Goal: Task Accomplishment & Management: Manage account settings

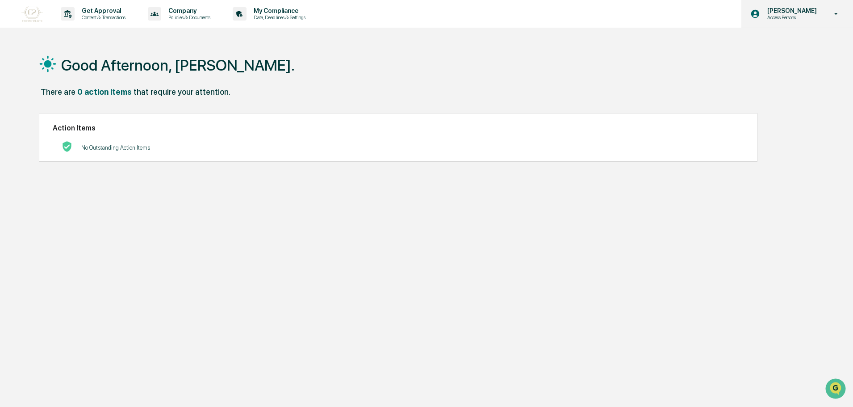
click at [777, 7] on p "[PERSON_NAME]" at bounding box center [790, 10] width 61 height 7
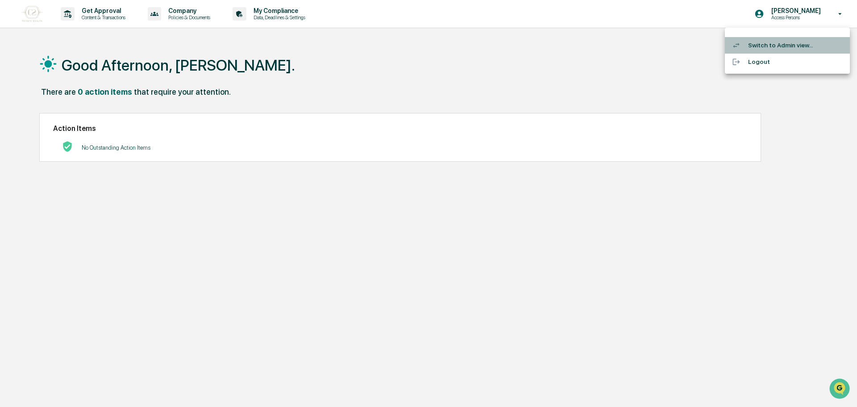
click at [752, 41] on li "Switch to Admin view..." at bounding box center [787, 45] width 125 height 17
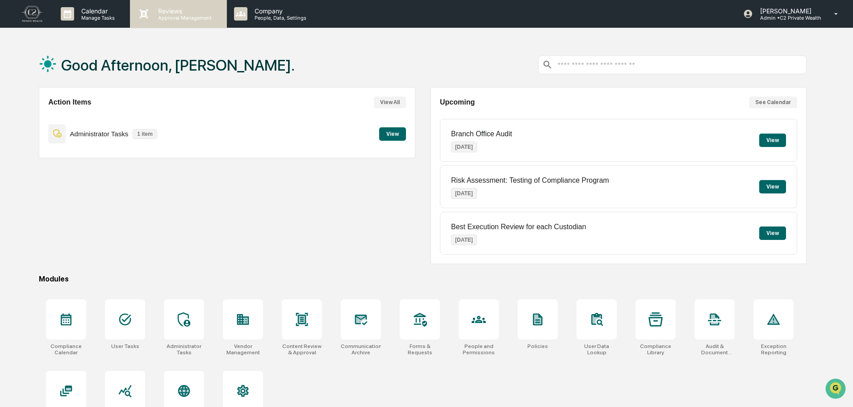
click at [163, 20] on p "Approval Management" at bounding box center [183, 18] width 65 height 6
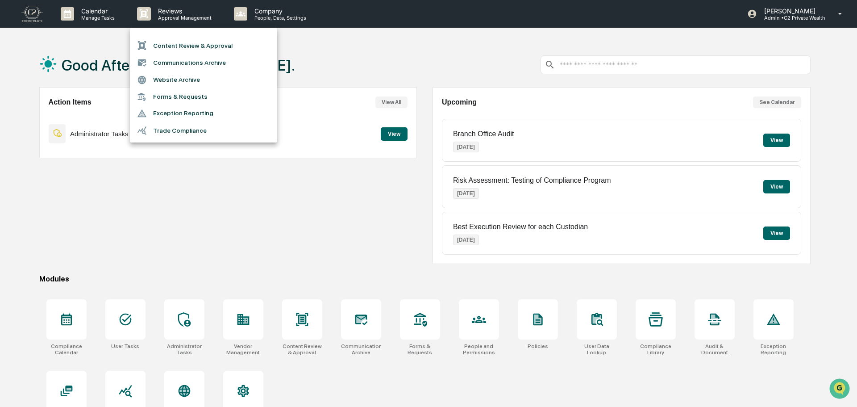
click at [237, 48] on li "Content Review & Approval" at bounding box center [203, 45] width 147 height 17
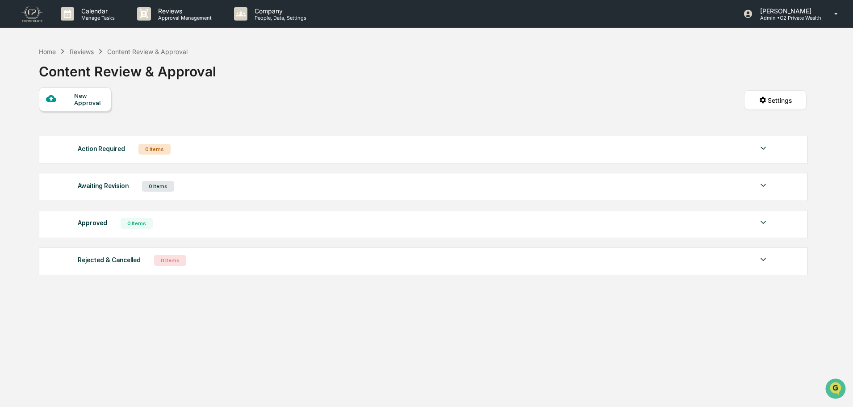
click at [81, 100] on div "New Approval" at bounding box center [89, 99] width 30 height 14
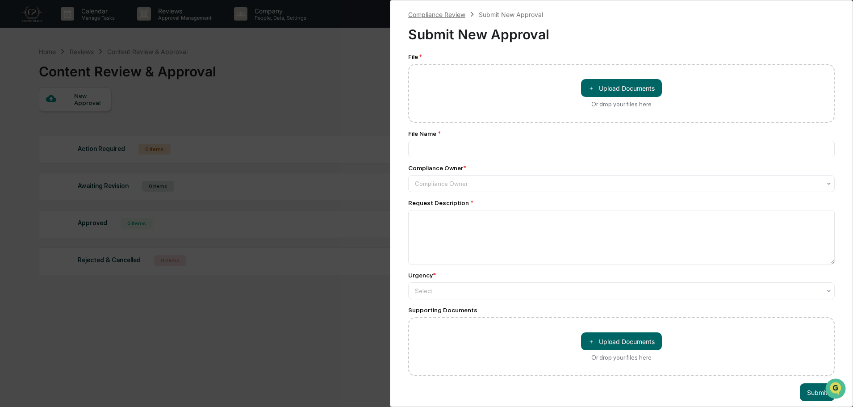
click at [425, 15] on div "Compliance Review" at bounding box center [436, 15] width 57 height 8
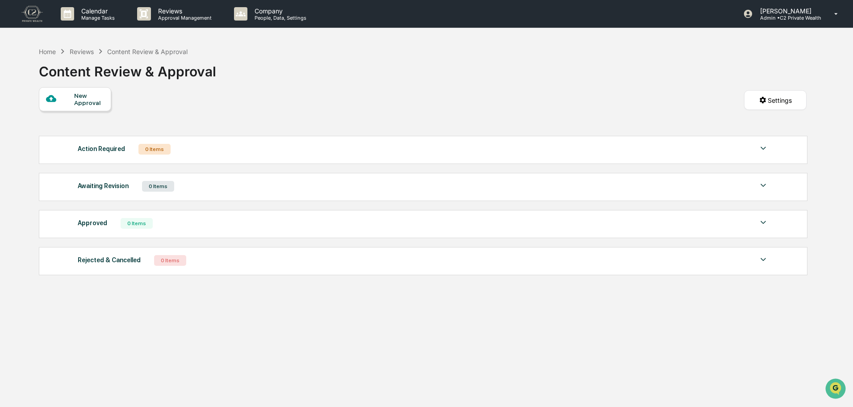
click at [163, 79] on div "Content Review & Approval" at bounding box center [127, 67] width 177 height 23
click at [796, 99] on html "Calendar Manage Tasks Reviews Approval Management Company People, Data, Setting…" at bounding box center [426, 203] width 853 height 407
click at [621, 109] on html "Calendar Manage Tasks Reviews Approval Management Company People, Data, Setting…" at bounding box center [428, 203] width 857 height 407
click at [348, 320] on div "Home Reviews Content Review & Approval Content Review & Approval New Approval S…" at bounding box center [422, 245] width 794 height 407
click at [767, 96] on html "Calendar Manage Tasks Reviews Approval Management Company People, Data, Setting…" at bounding box center [426, 203] width 853 height 407
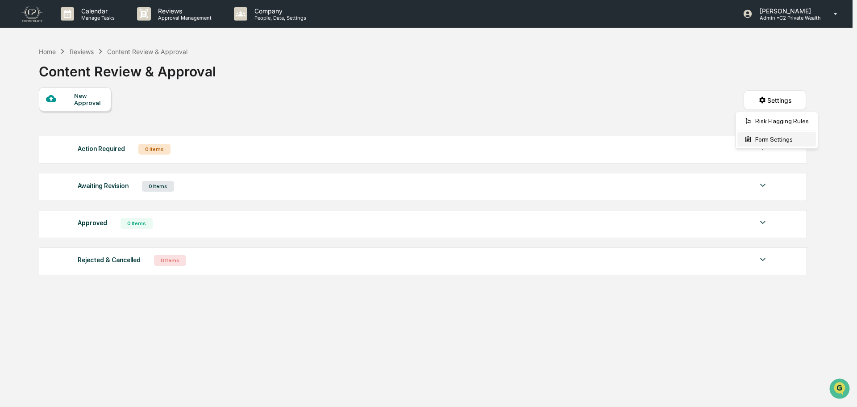
click at [766, 138] on div "Form Settings" at bounding box center [777, 139] width 79 height 14
click at [80, 104] on div "New Approval" at bounding box center [89, 99] width 30 height 14
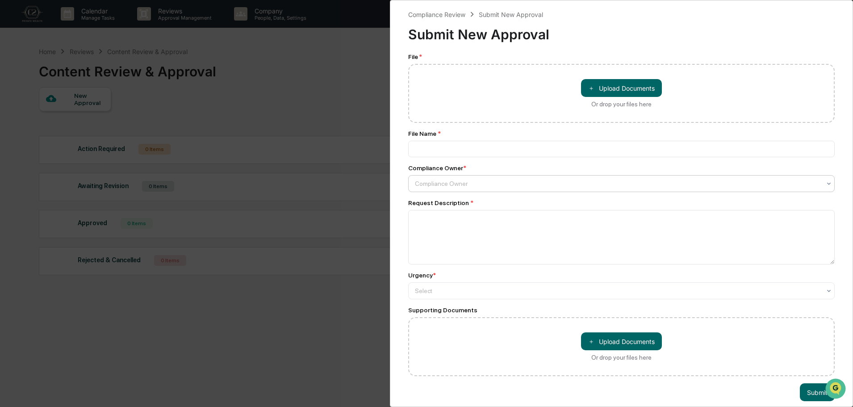
click at [488, 182] on div at bounding box center [618, 183] width 406 height 9
click at [480, 163] on div "File * ＋ Upload Documents Or drop your files here File Name * Compliance Owner …" at bounding box center [621, 214] width 426 height 323
click at [517, 130] on div "File Name *" at bounding box center [621, 133] width 426 height 7
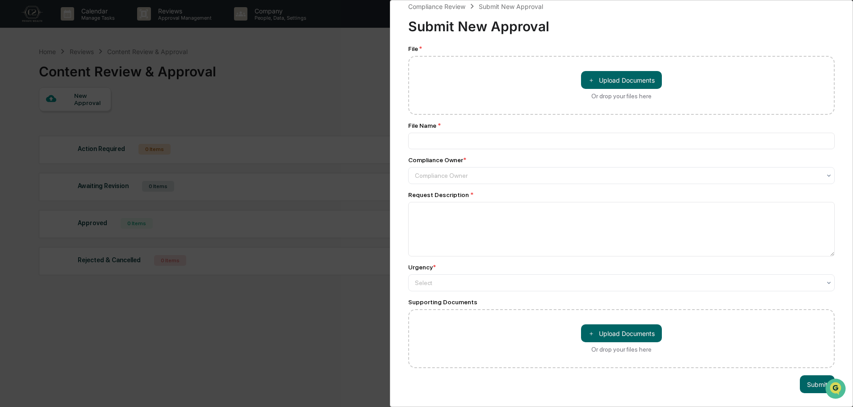
scroll to position [13, 0]
click at [443, 276] on div "Select" at bounding box center [617, 282] width 415 height 13
click at [420, 249] on textarea at bounding box center [621, 229] width 426 height 54
click at [437, 256] on div "File * ＋ Upload Documents Or drop your files here File Name * Compliance Owner …" at bounding box center [621, 206] width 426 height 323
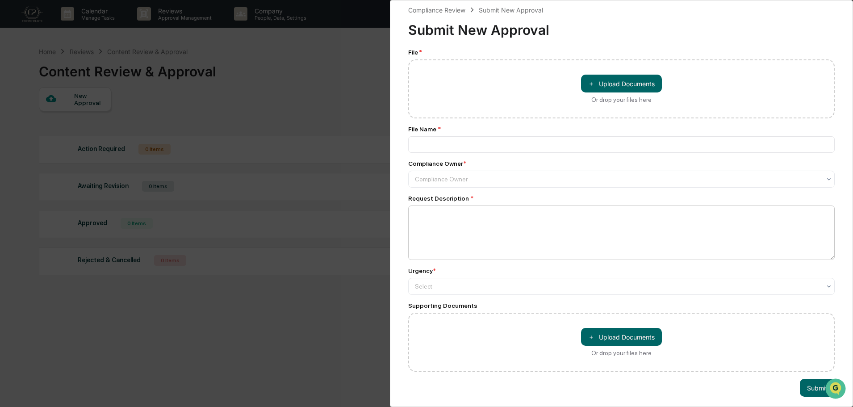
scroll to position [0, 0]
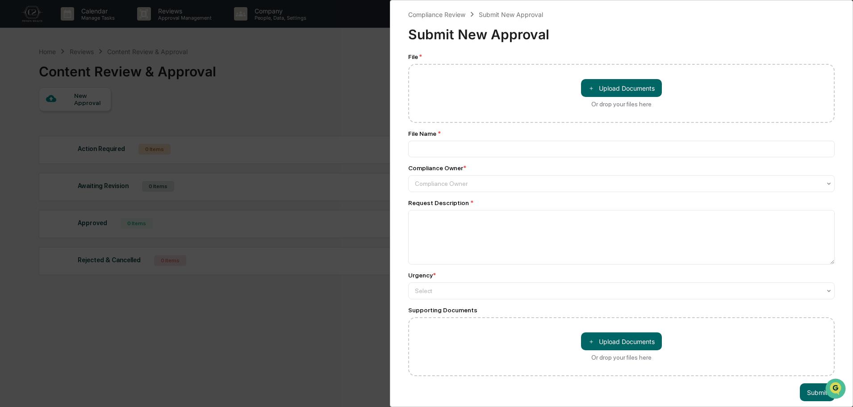
click at [741, 30] on div "Submit New Approval" at bounding box center [621, 30] width 426 height 23
click at [446, 16] on div "Compliance Review" at bounding box center [436, 15] width 57 height 8
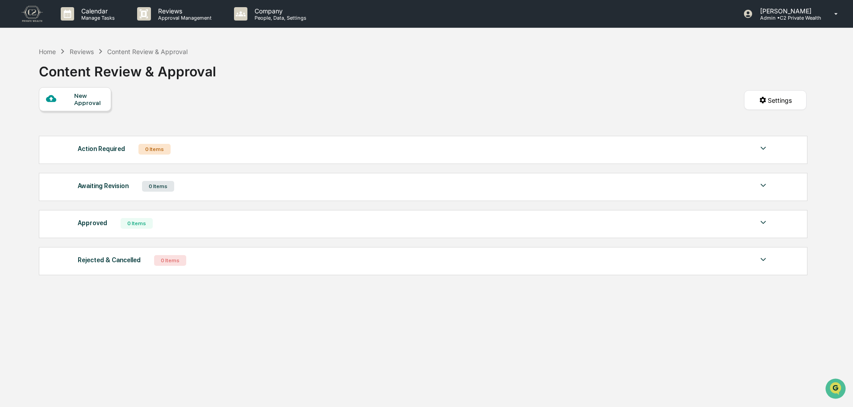
click at [384, 85] on div "Home Reviews Content Review & Approval Content Review & Approval" at bounding box center [422, 64] width 767 height 45
click at [83, 48] on div "Reviews" at bounding box center [82, 52] width 24 height 8
click at [83, 51] on div "Reviews" at bounding box center [82, 52] width 24 height 8
click at [127, 50] on div "Content Review & Approval" at bounding box center [147, 52] width 80 height 8
click at [275, 66] on div "Home Reviews Content Review & Approval Content Review & Approval" at bounding box center [422, 64] width 767 height 45
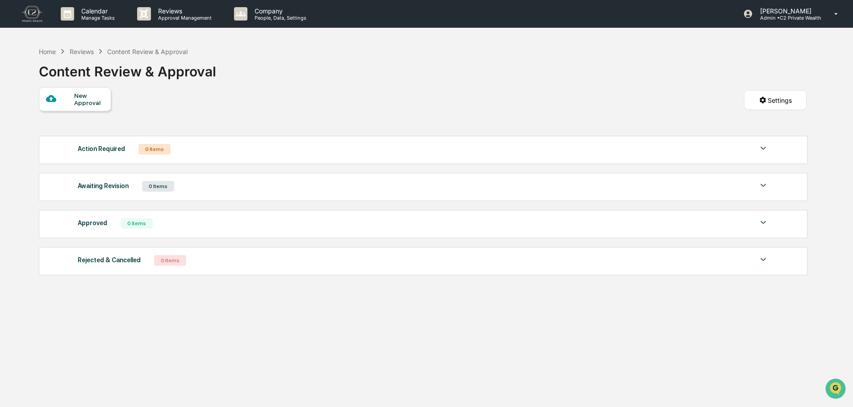
click at [768, 155] on div "Action Required 0 Items No data to display Show 5 Page 1 of 0 |< < > >|" at bounding box center [423, 150] width 768 height 28
click at [761, 146] on img at bounding box center [763, 148] width 11 height 11
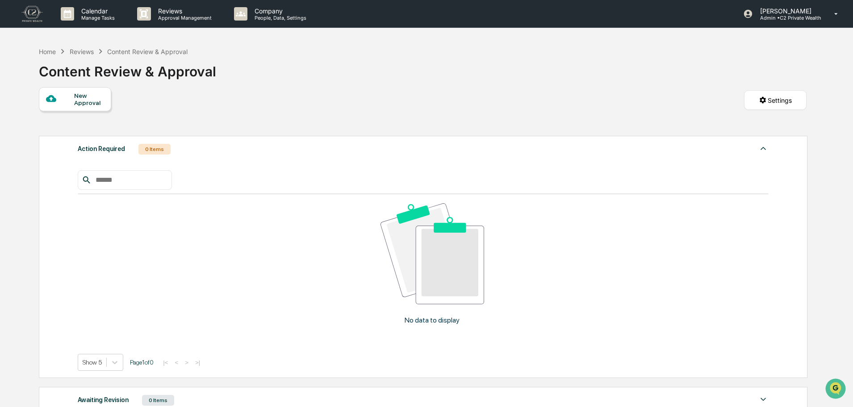
click at [761, 146] on img at bounding box center [763, 148] width 11 height 11
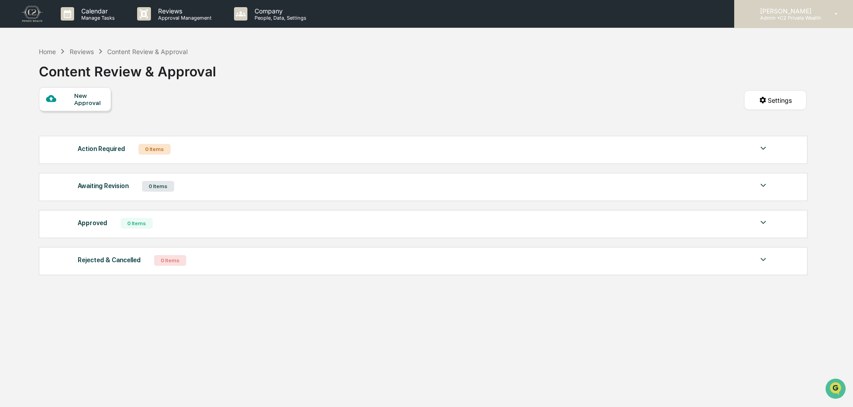
click at [769, 26] on div "Brittany Henson Admin • C2 Private Wealth" at bounding box center [793, 14] width 119 height 28
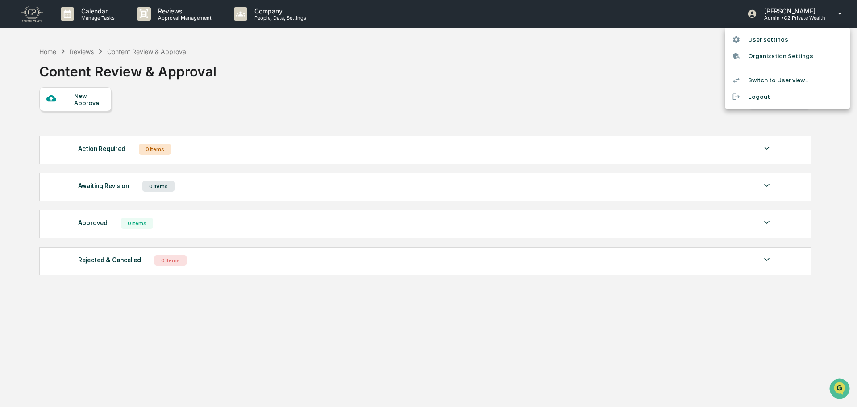
click at [457, 93] on div at bounding box center [428, 203] width 857 height 407
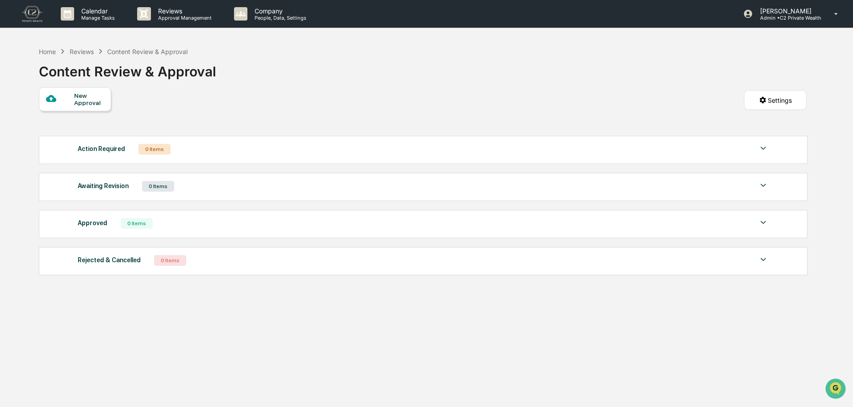
click at [26, 19] on img at bounding box center [31, 14] width 21 height 16
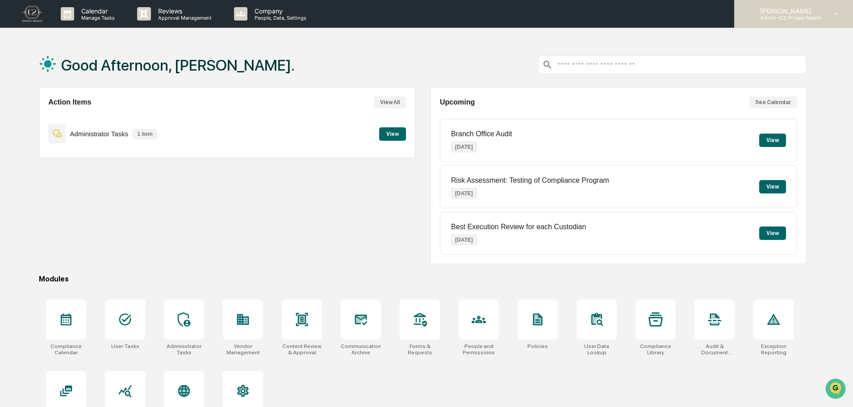
click at [822, 18] on div "Brittany Henson Admin • C2 Private Wealth" at bounding box center [793, 14] width 119 height 28
click at [798, 17] on p "Admin • C2 Private Wealth" at bounding box center [787, 18] width 68 height 6
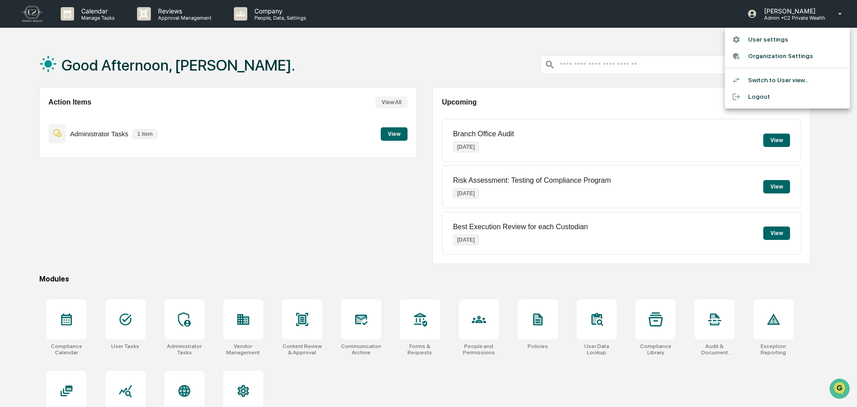
click at [225, 232] on div at bounding box center [428, 203] width 857 height 407
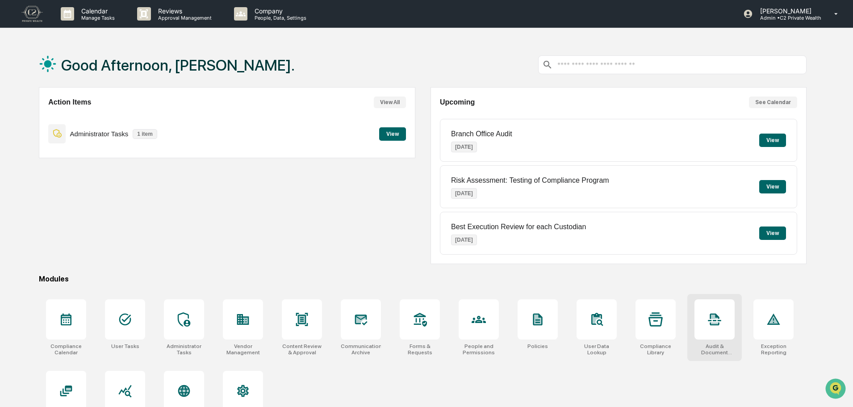
click at [704, 344] on div "Audit & Document Logs" at bounding box center [714, 349] width 40 height 13
click at [169, 319] on div at bounding box center [184, 319] width 40 height 40
click at [305, 17] on p "People, Data, Settings" at bounding box center [278, 18] width 63 height 6
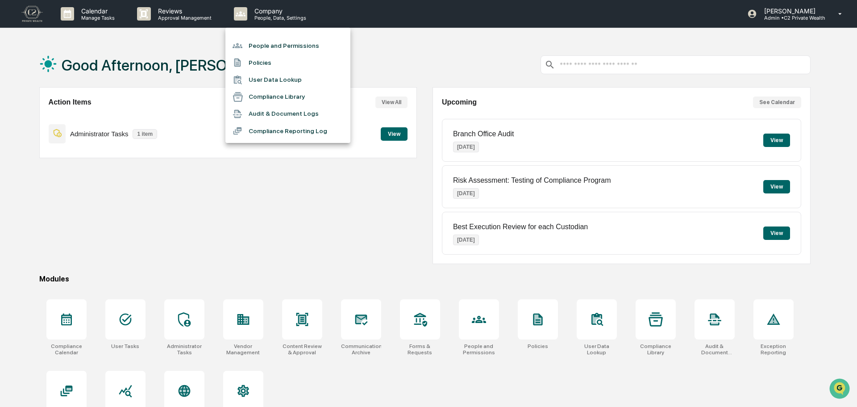
click at [294, 42] on li "People and Permissions" at bounding box center [287, 45] width 125 height 17
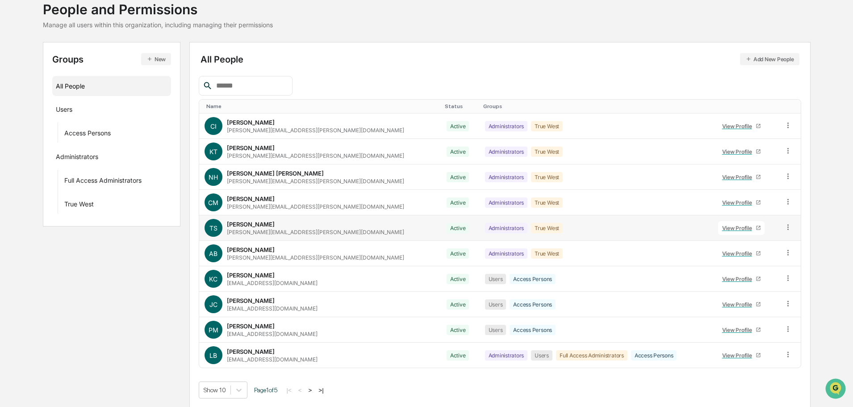
scroll to position [59, 0]
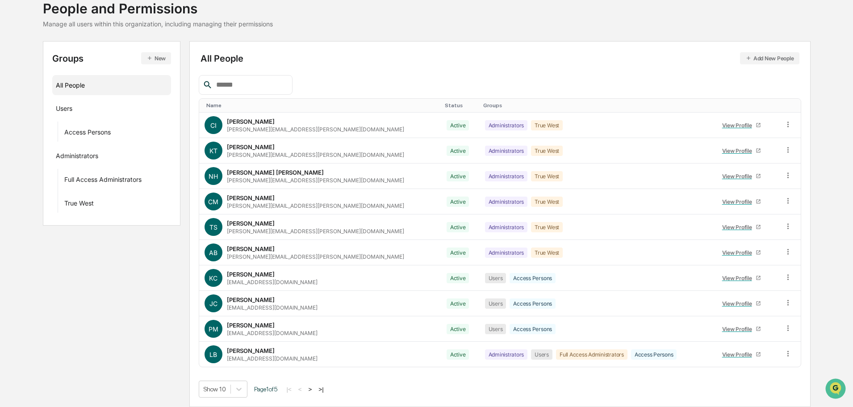
click at [315, 390] on button ">" at bounding box center [310, 389] width 9 height 8
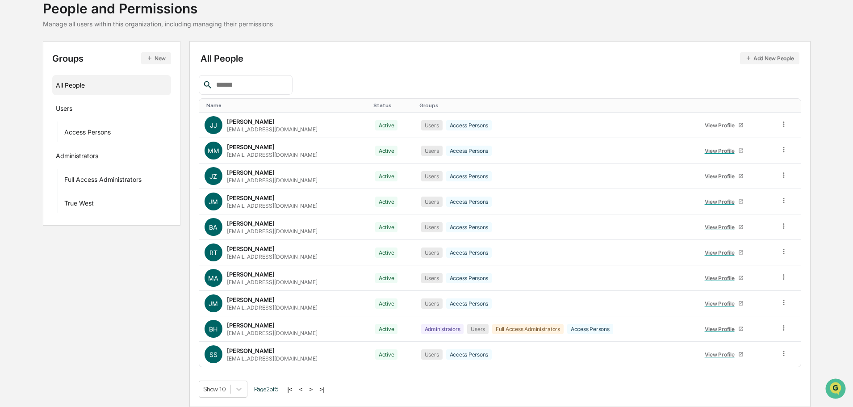
click at [316, 388] on button ">" at bounding box center [311, 389] width 9 height 8
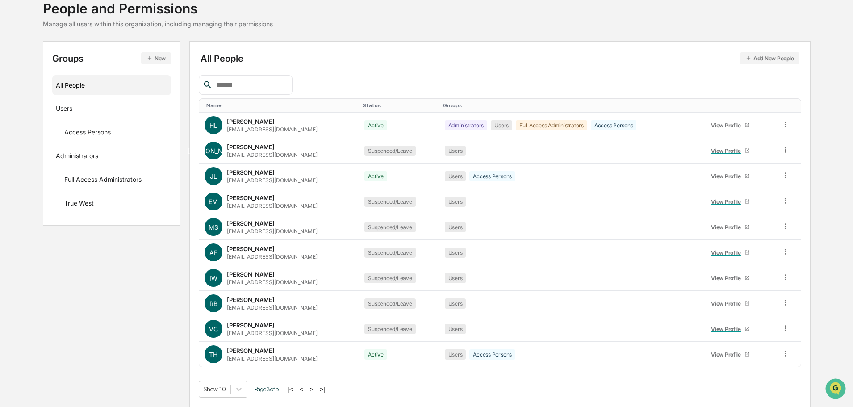
click at [316, 388] on button ">" at bounding box center [311, 389] width 9 height 8
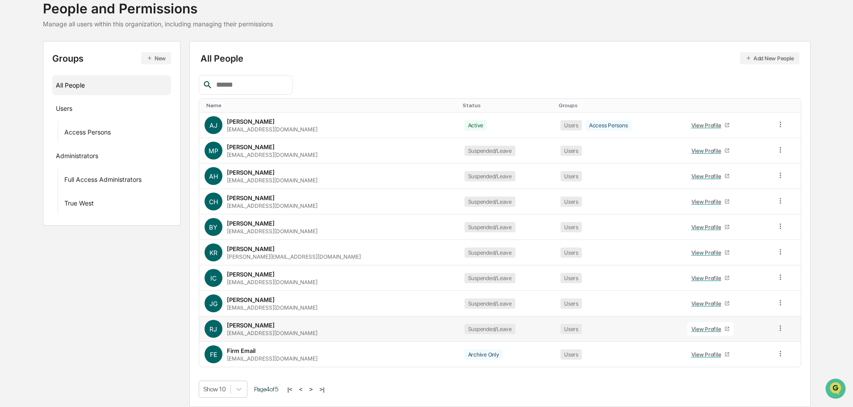
click at [698, 325] on div "View Profile" at bounding box center [707, 328] width 33 height 7
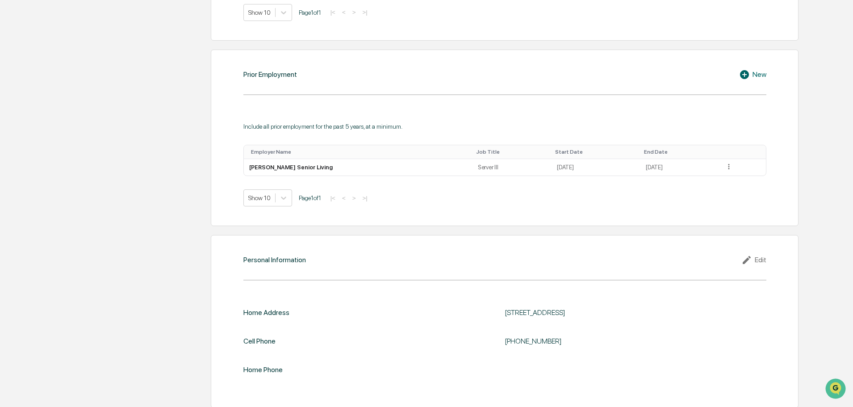
scroll to position [656, 0]
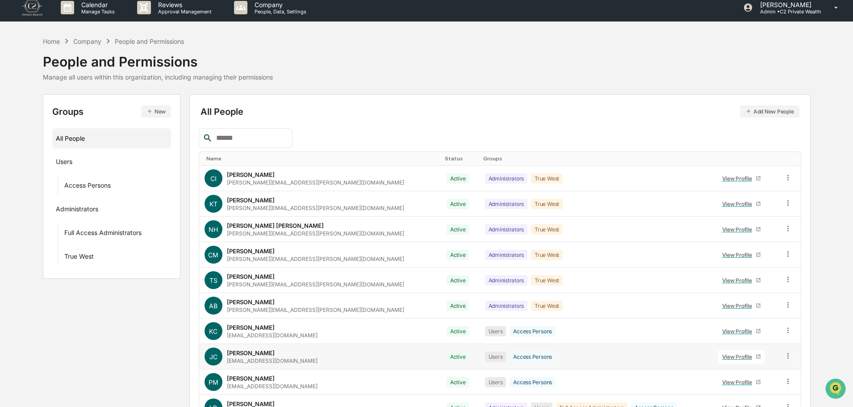
scroll to position [59, 0]
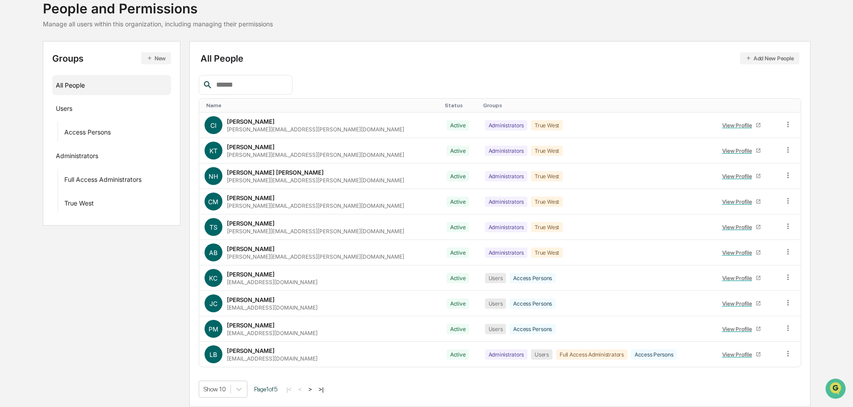
click at [323, 389] on button ">|" at bounding box center [321, 389] width 10 height 8
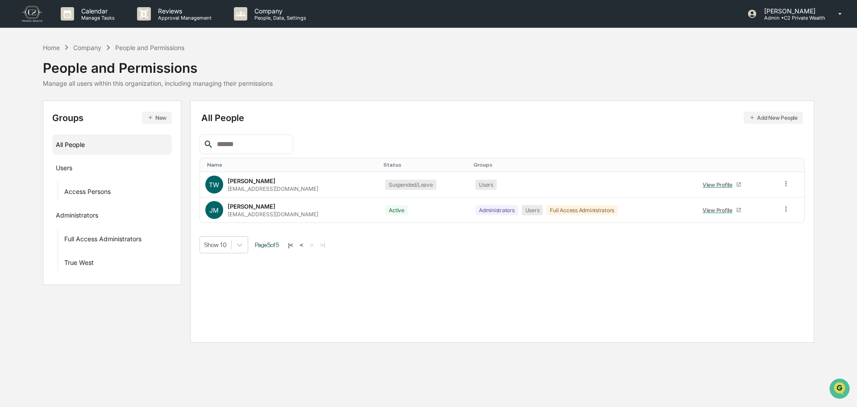
click at [296, 248] on button "|<" at bounding box center [291, 245] width 10 height 8
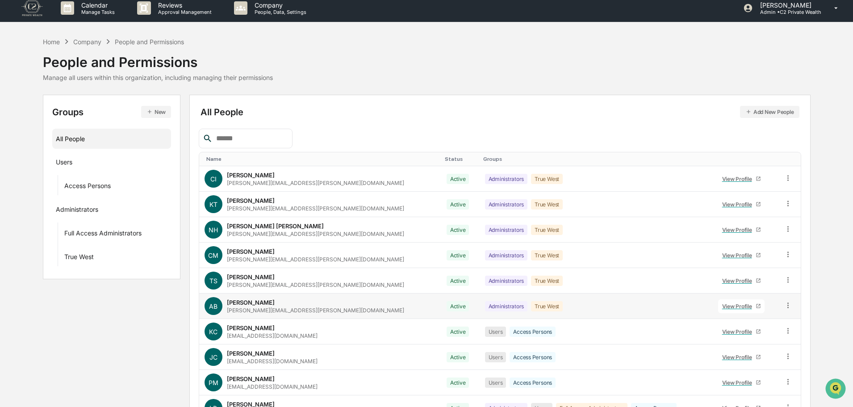
scroll to position [59, 0]
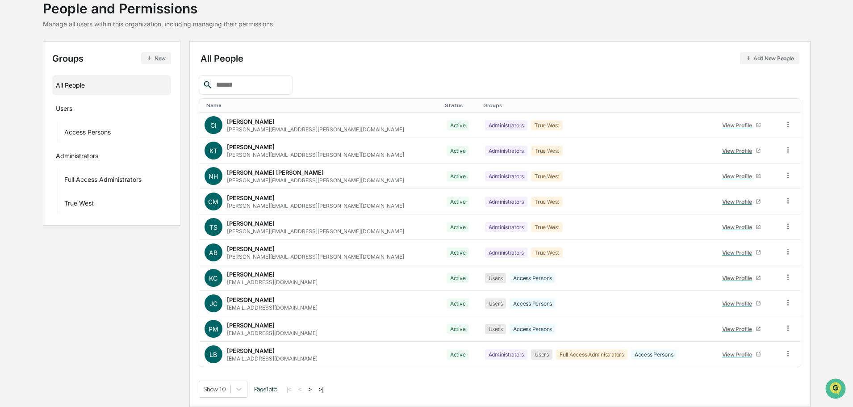
click at [315, 385] on button ">" at bounding box center [310, 389] width 9 height 8
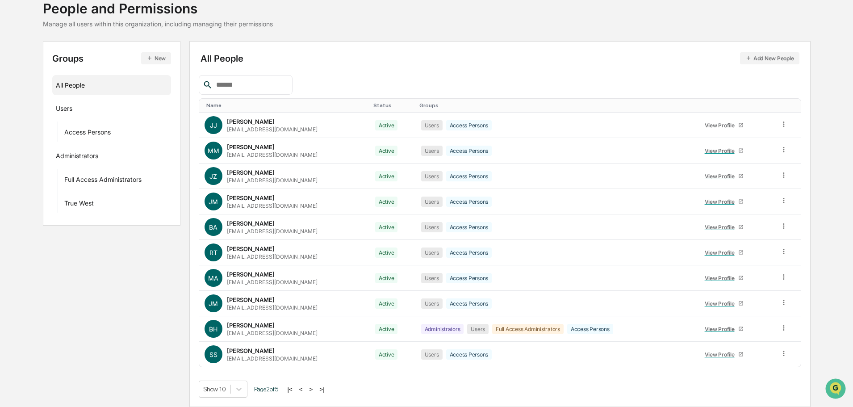
click at [315, 385] on button ">" at bounding box center [311, 389] width 9 height 8
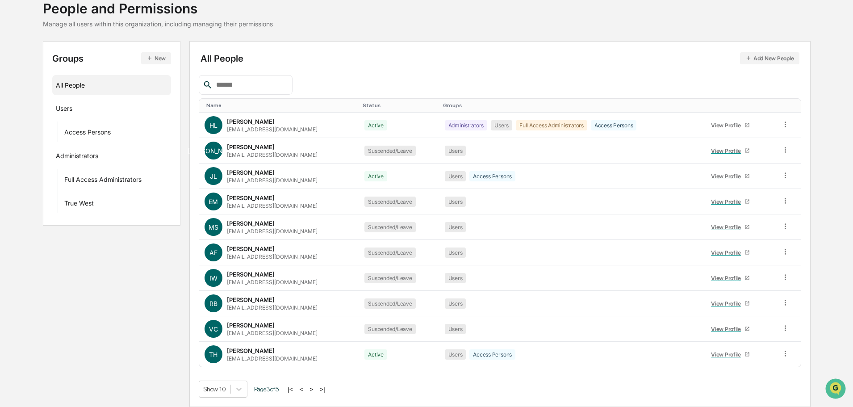
click at [305, 390] on button "<" at bounding box center [301, 389] width 9 height 8
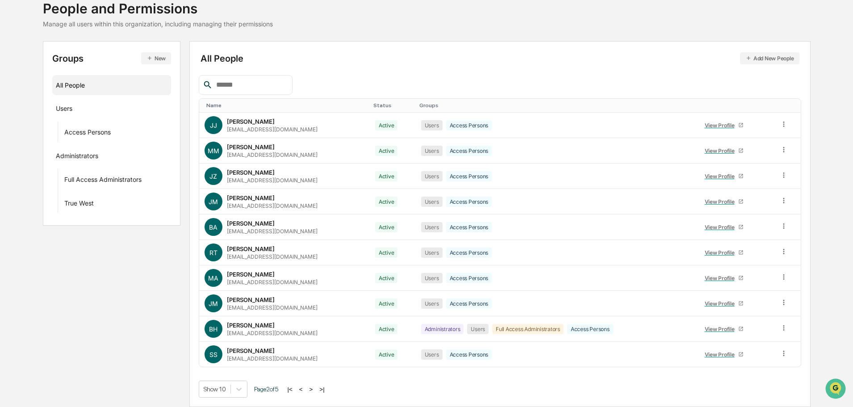
click at [305, 390] on button "<" at bounding box center [300, 389] width 9 height 8
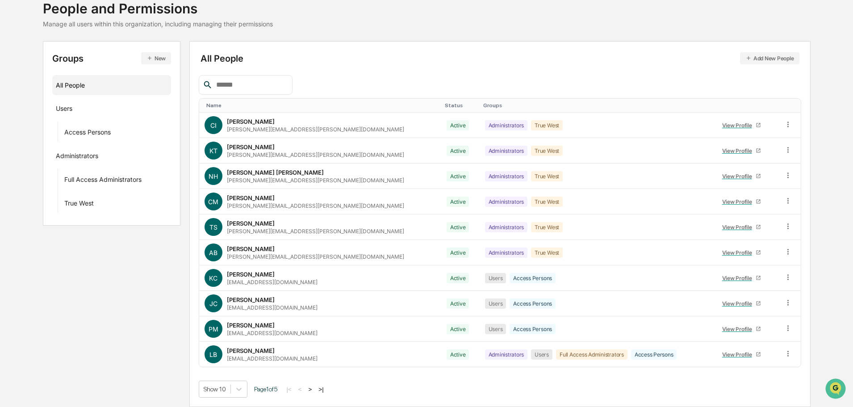
click at [315, 387] on button ">" at bounding box center [310, 389] width 9 height 8
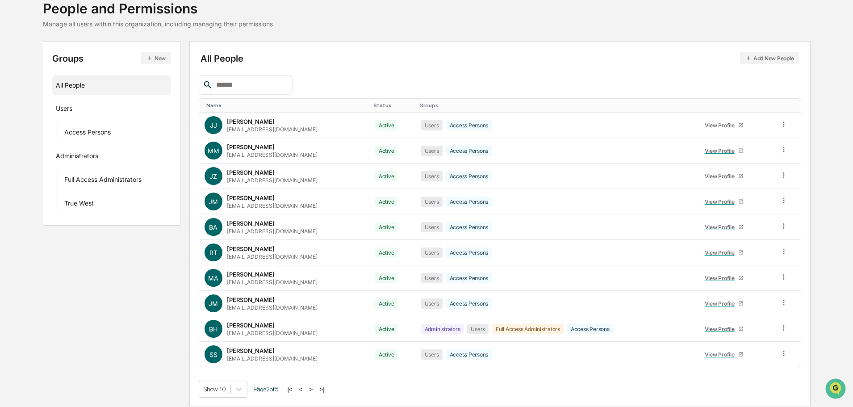
click at [316, 389] on button ">" at bounding box center [311, 389] width 9 height 8
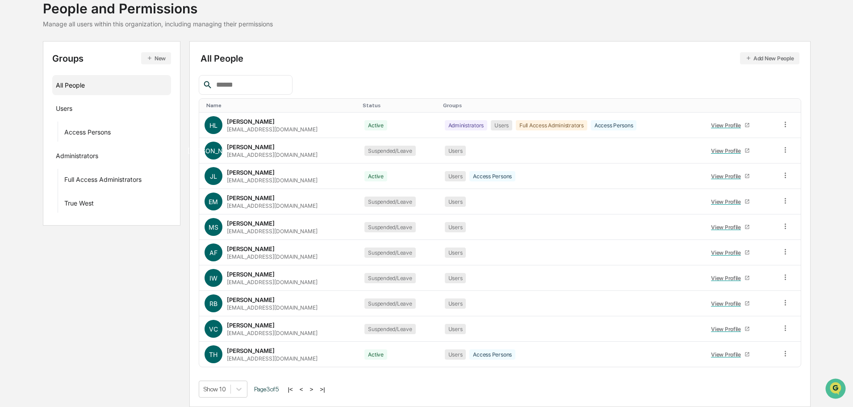
click at [316, 391] on button ">" at bounding box center [311, 389] width 9 height 8
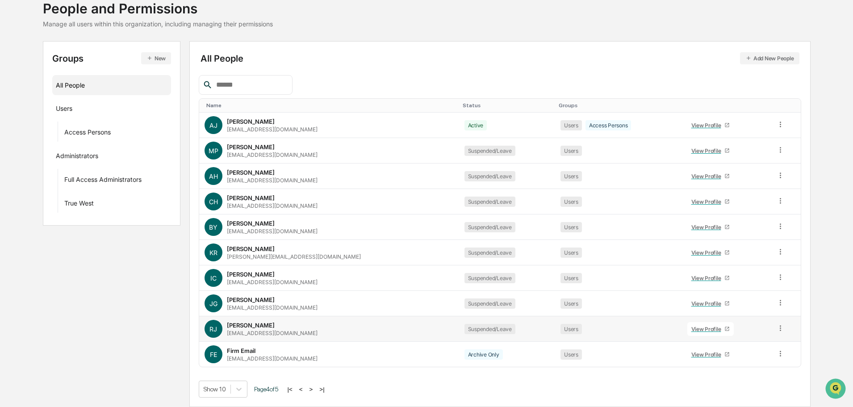
click at [776, 332] on icon at bounding box center [780, 328] width 8 height 8
click at [760, 362] on div "Change Status" at bounding box center [740, 360] width 74 height 11
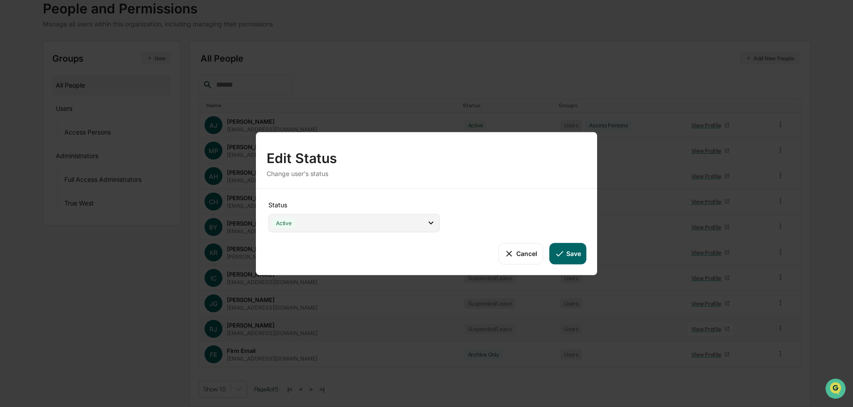
click at [413, 221] on div "Active" at bounding box center [353, 222] width 171 height 18
click at [454, 207] on div "Status Active Active Archive Only Suspended/Leave Terminated Pending Activation…" at bounding box center [426, 231] width 341 height 87
click at [506, 250] on icon at bounding box center [509, 253] width 10 height 10
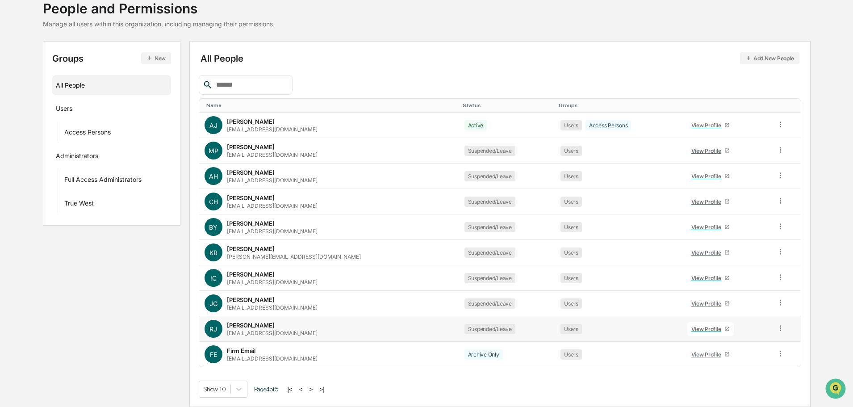
click at [398, 75] on div at bounding box center [500, 85] width 602 height 20
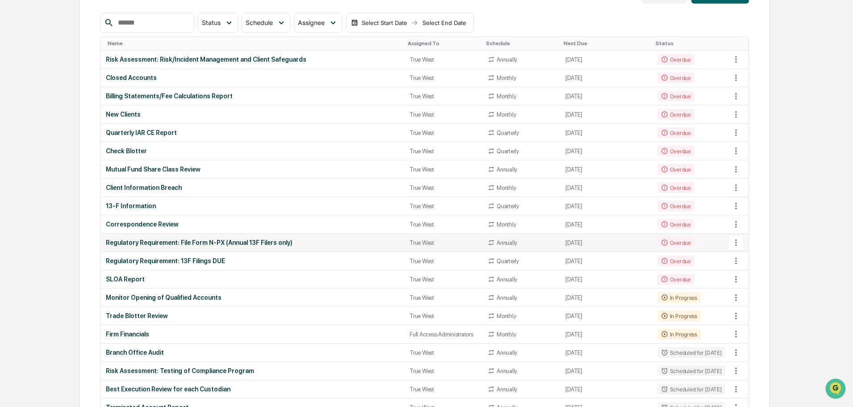
scroll to position [134, 0]
